Goal: Task Accomplishment & Management: Manage account settings

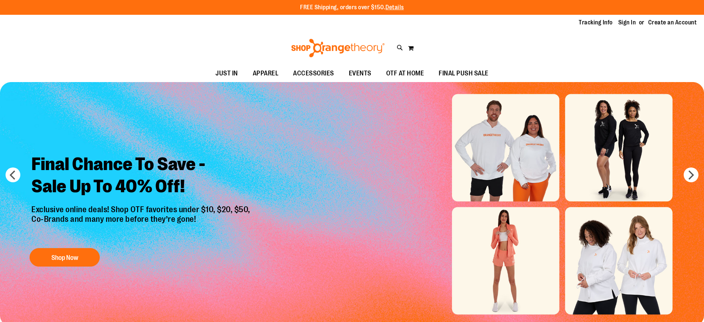
click at [631, 23] on link "Sign In" at bounding box center [627, 22] width 18 height 8
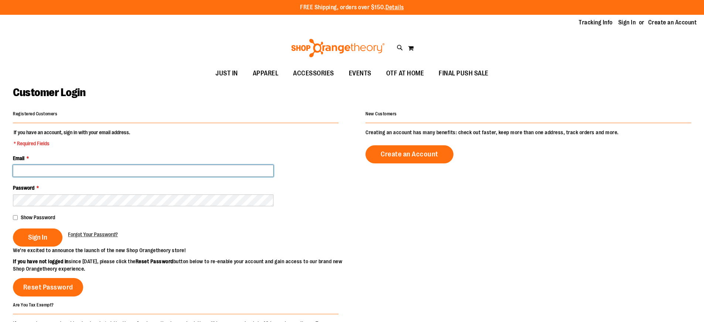
click at [115, 169] on input "Email *" at bounding box center [143, 171] width 260 height 12
type input "**********"
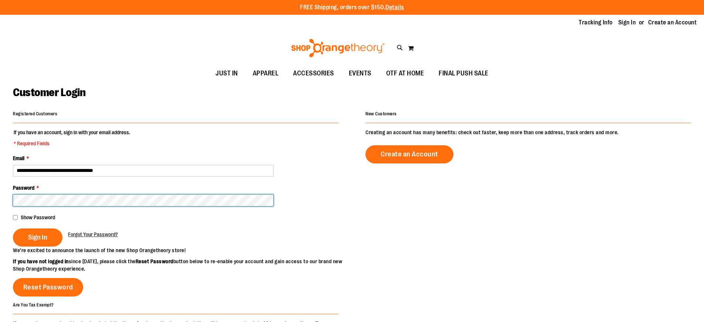
click at [13, 228] on button "Sign In" at bounding box center [37, 237] width 49 height 18
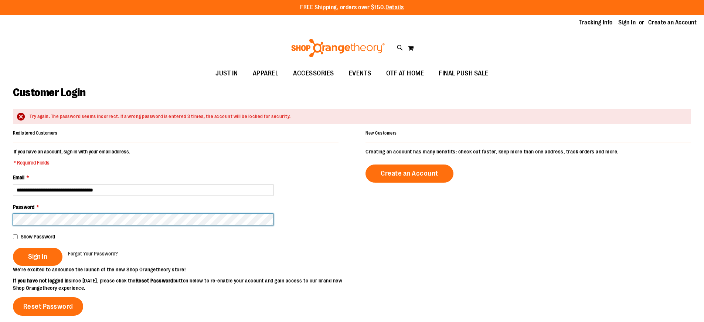
click at [13, 247] on button "Sign In" at bounding box center [37, 256] width 49 height 18
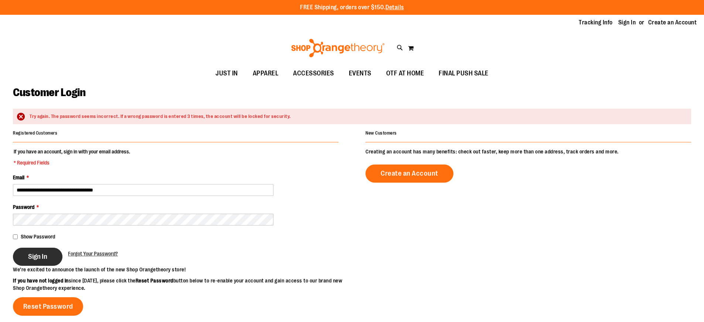
click at [44, 256] on span "Sign In" at bounding box center [37, 256] width 19 height 8
click at [36, 256] on span "Sign In" at bounding box center [37, 256] width 19 height 8
click at [86, 253] on span "Forgot Your Password?" at bounding box center [93, 253] width 50 height 6
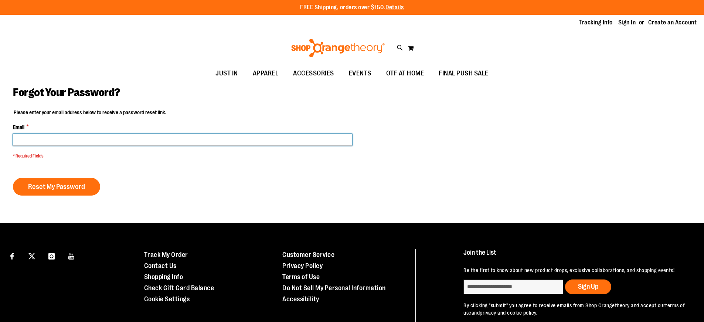
click at [72, 139] on input "Email *" at bounding box center [182, 140] width 339 height 12
type input "**********"
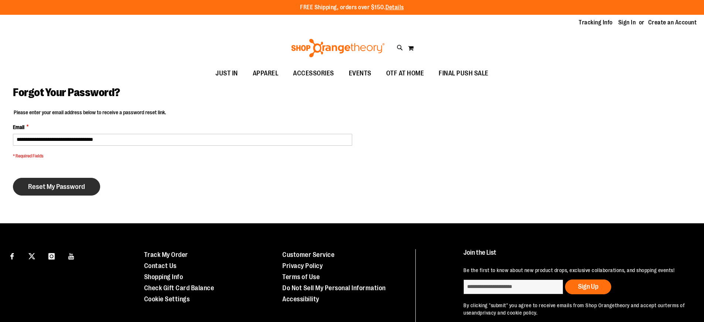
click at [71, 184] on span "Reset My Password" at bounding box center [56, 186] width 57 height 8
